Goal: Check status: Check status

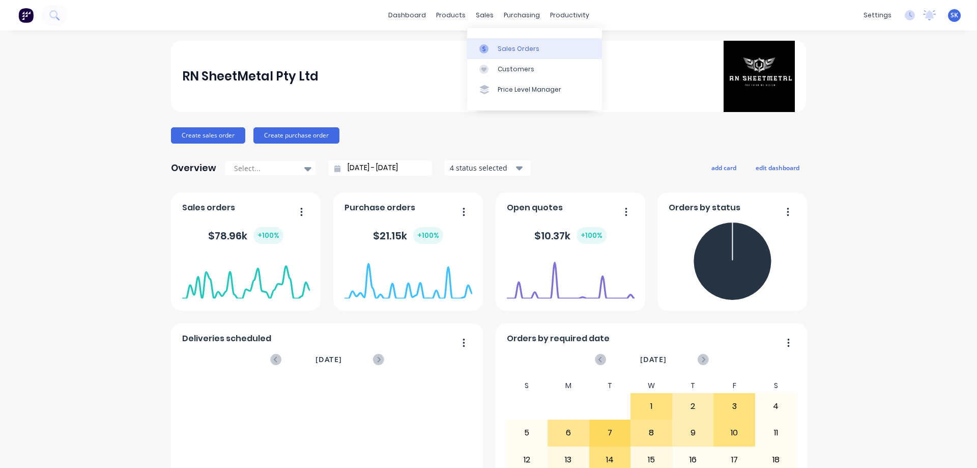
click at [495, 46] on link "Sales Orders" at bounding box center [534, 48] width 135 height 20
click at [519, 47] on div at bounding box center [512, 48] width 15 height 9
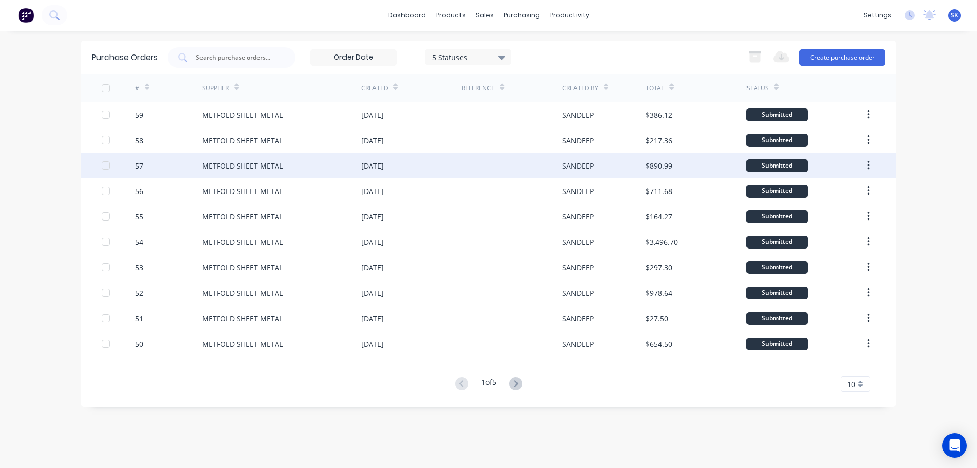
click at [395, 159] on div "14 Oct 2025" at bounding box center [411, 165] width 100 height 25
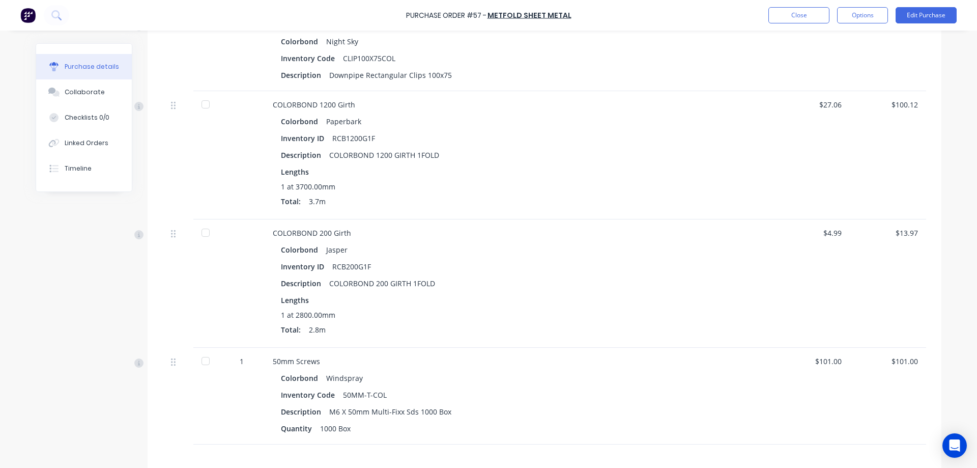
scroll to position [580, 0]
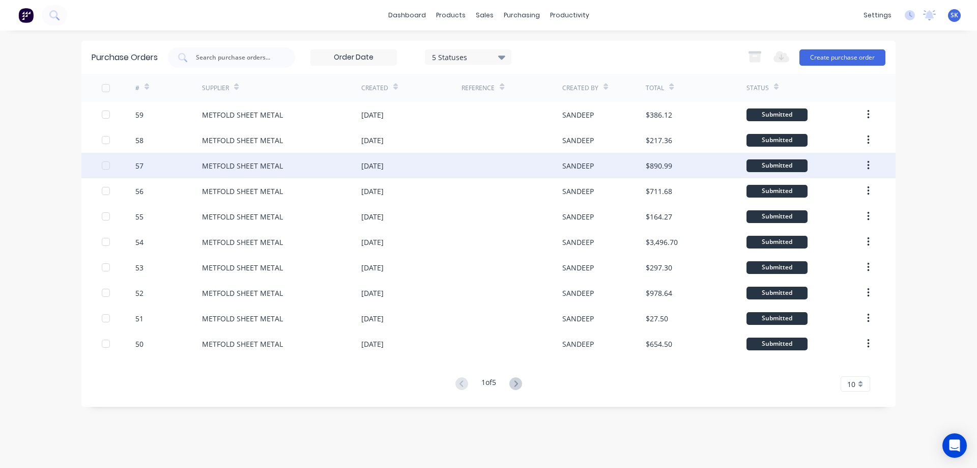
click at [325, 177] on div "METFOLD SHEET METAL" at bounding box center [281, 165] width 159 height 25
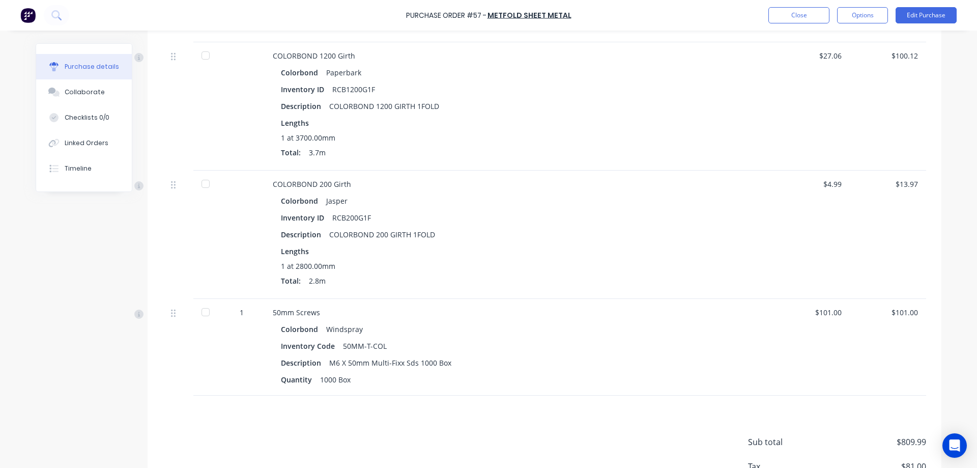
scroll to position [509, 0]
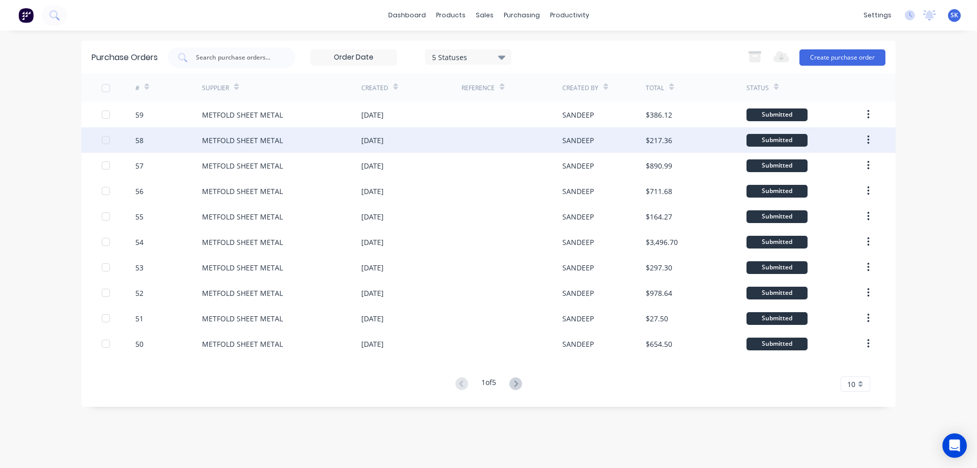
click at [422, 146] on div "14 Oct 2025" at bounding box center [411, 139] width 100 height 25
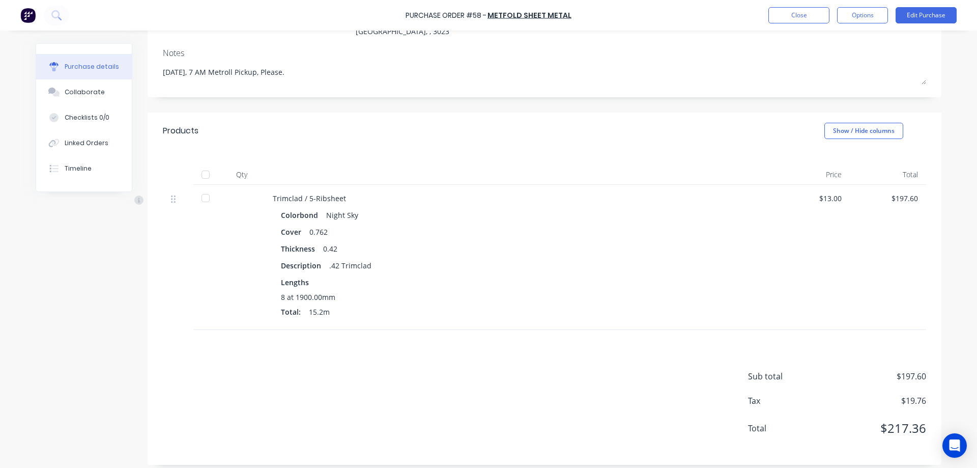
scroll to position [132, 0]
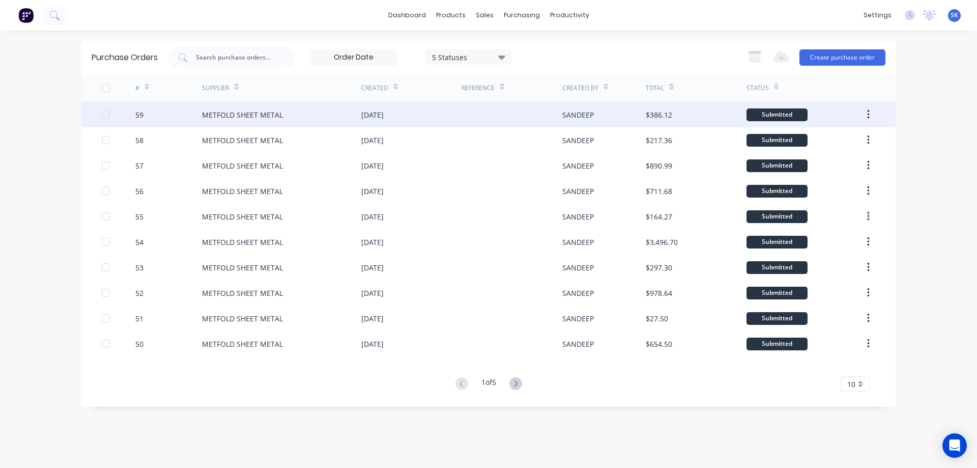
click at [299, 123] on div "METFOLD SHEET METAL" at bounding box center [281, 114] width 159 height 25
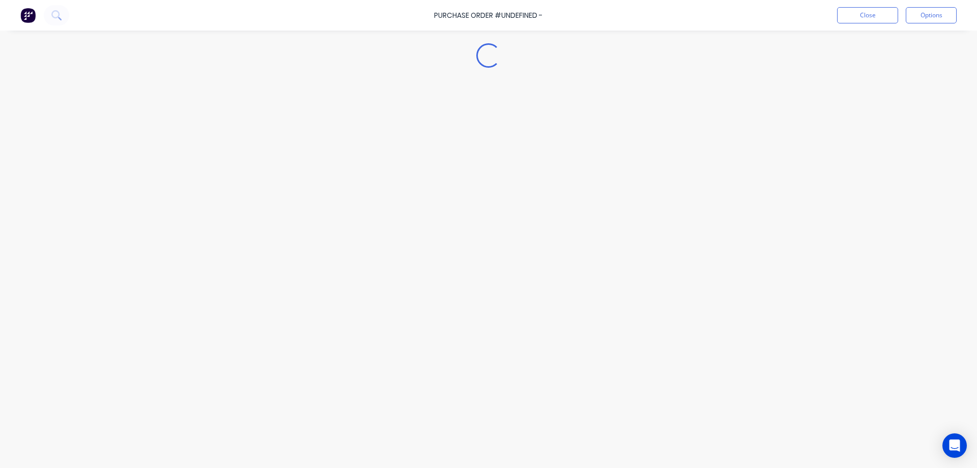
type textarea "x"
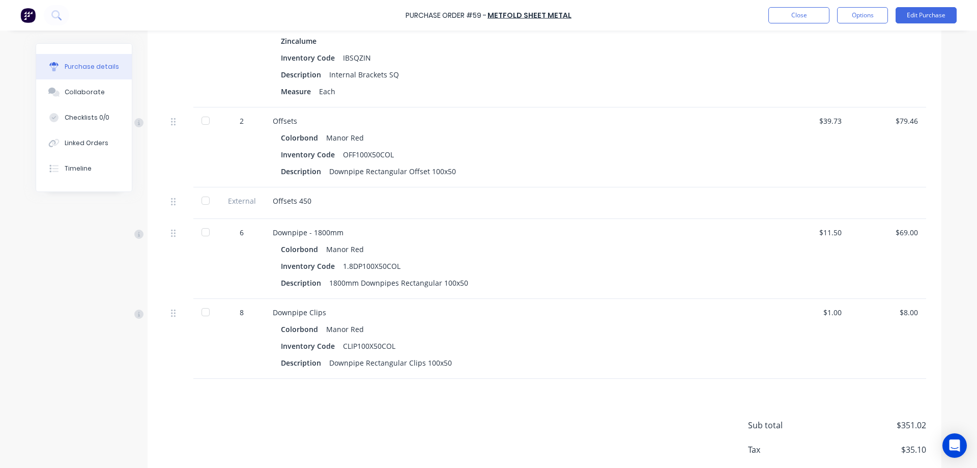
scroll to position [691, 0]
